Goal: Task Accomplishment & Management: Use online tool/utility

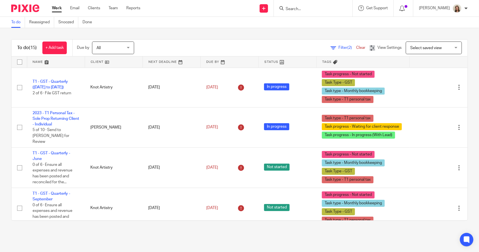
click at [348, 46] on span "(2)" at bounding box center [350, 48] width 4 height 4
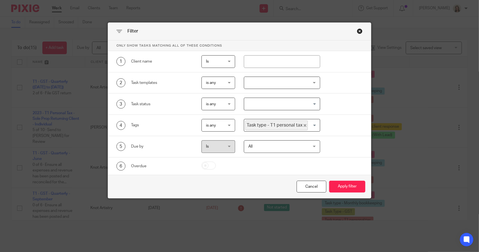
click at [304, 125] on icon "Deselect Task type - T1 personal tax" at bounding box center [305, 125] width 3 height 3
click at [297, 125] on input "Search for option" at bounding box center [281, 125] width 72 height 10
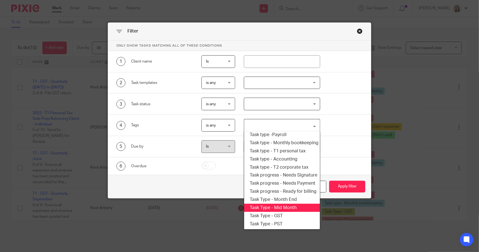
scroll to position [67, 0]
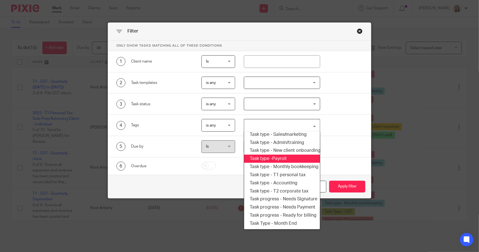
click at [283, 158] on li "Task type -Payroll" at bounding box center [282, 159] width 76 height 8
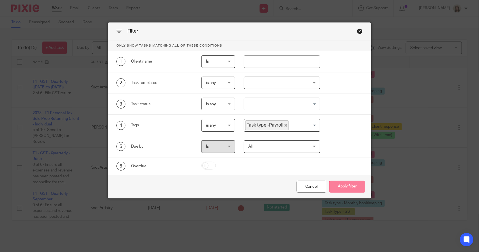
click at [334, 183] on button "Apply filter" at bounding box center [347, 187] width 36 height 12
